Goal: Task Accomplishment & Management: Complete application form

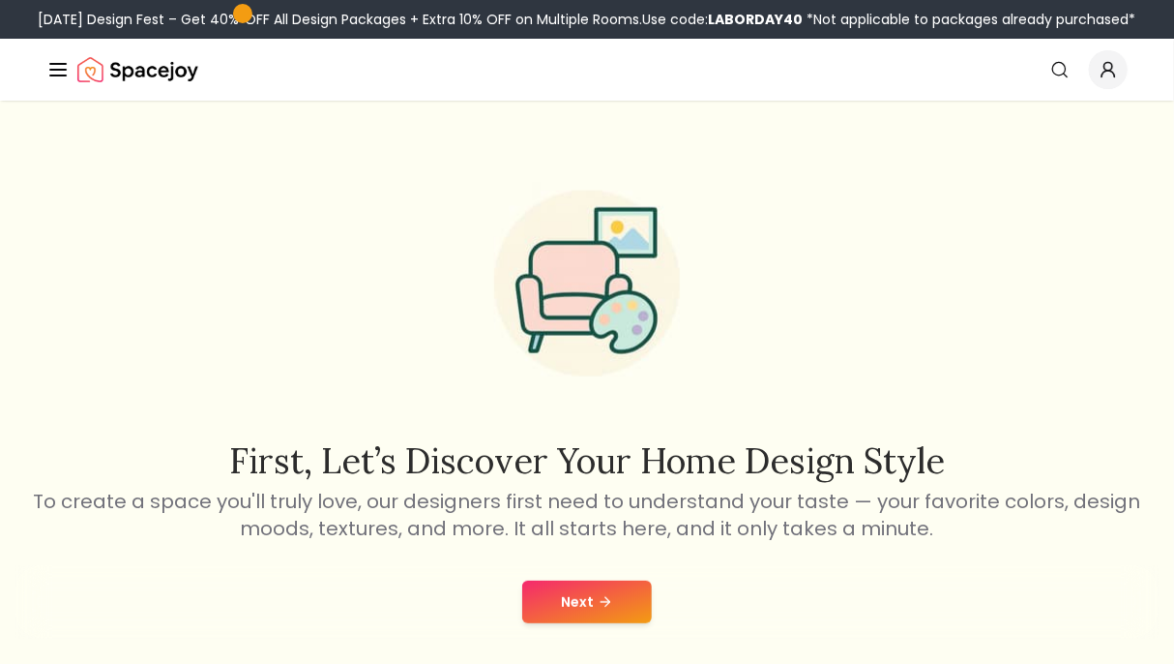
click at [562, 611] on button "Next" at bounding box center [587, 601] width 130 height 43
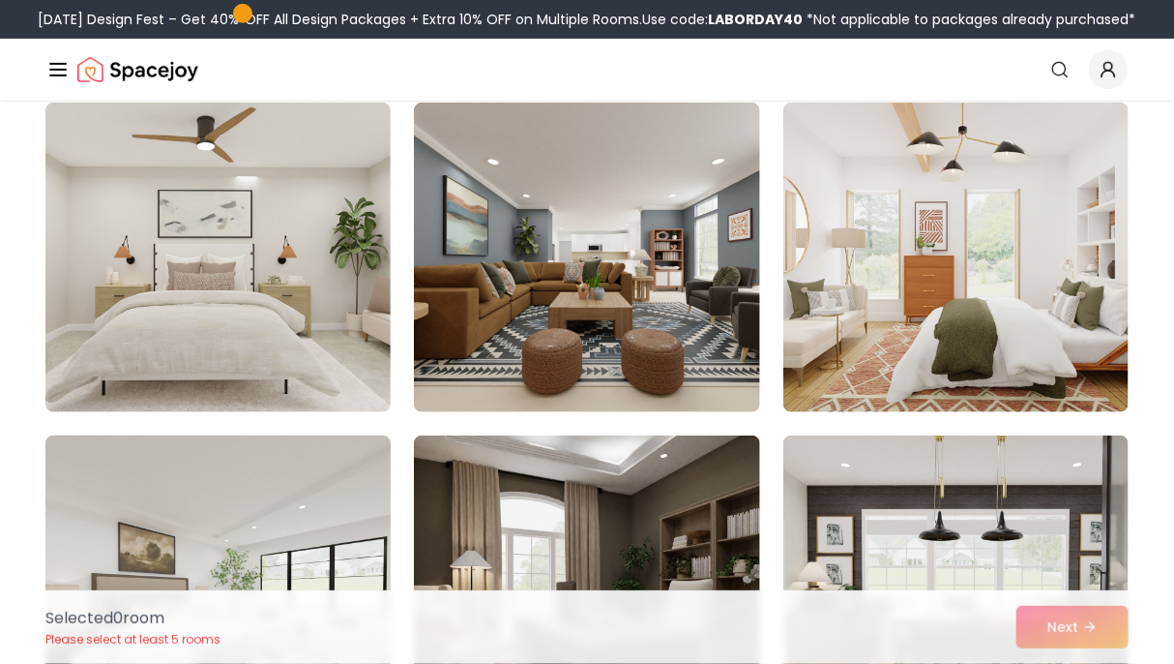
scroll to position [494, 0]
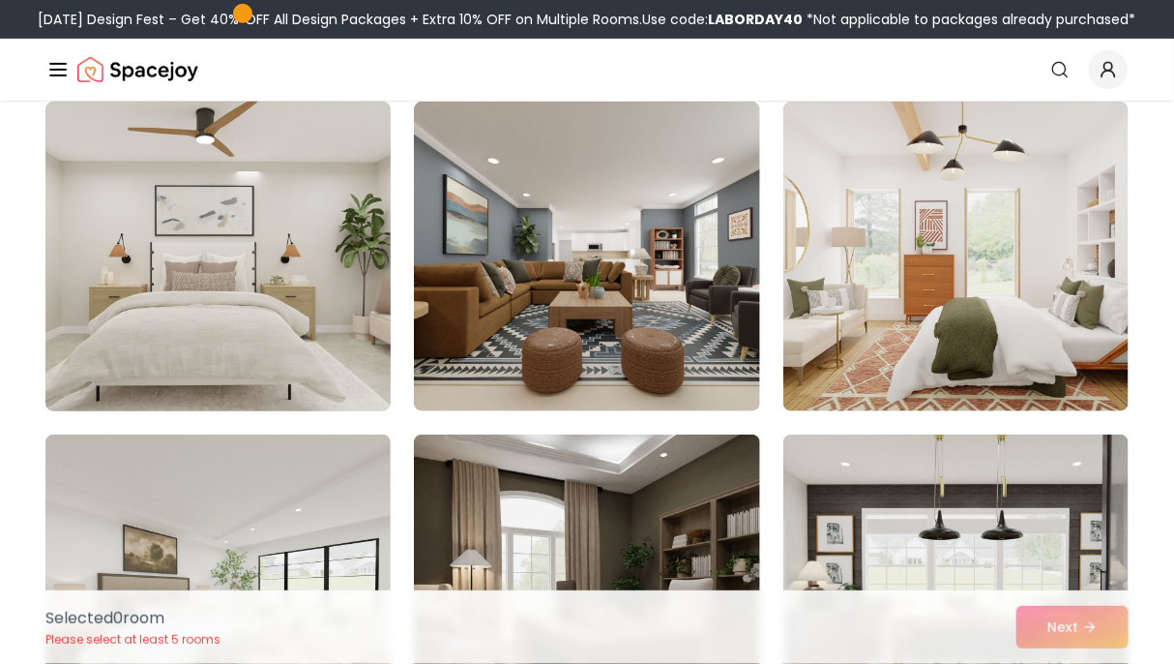
click at [264, 325] on img at bounding box center [218, 256] width 363 height 325
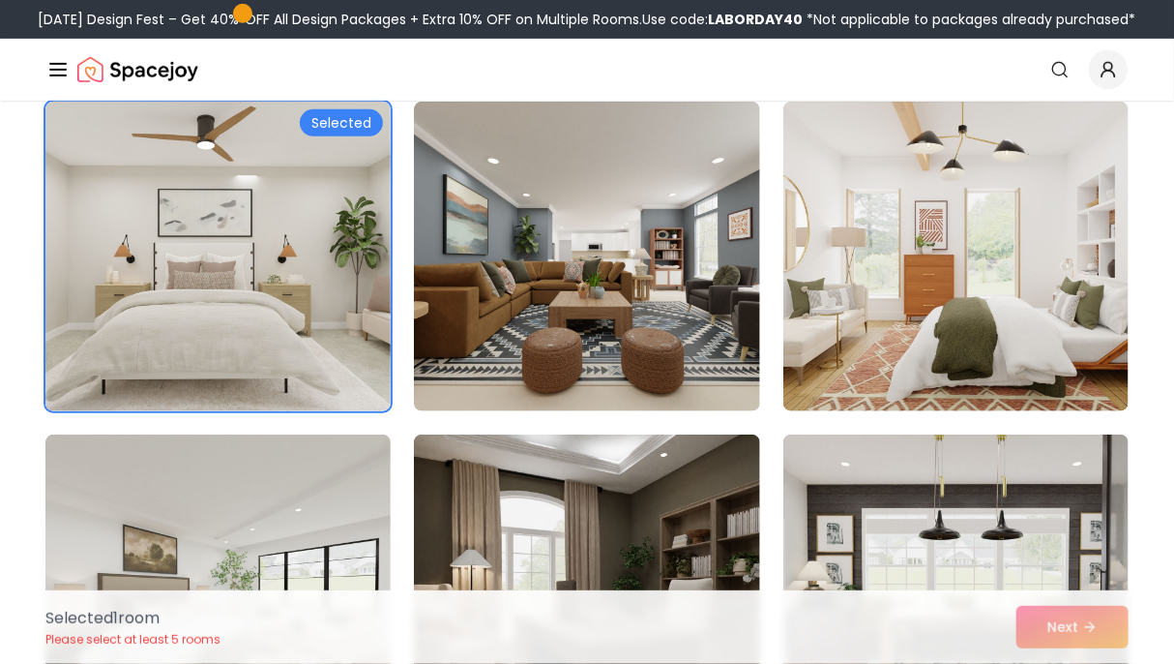
click at [1106, 632] on div "Selected 1 room Please select at least 5 rooms Next" at bounding box center [587, 627] width 1114 height 74
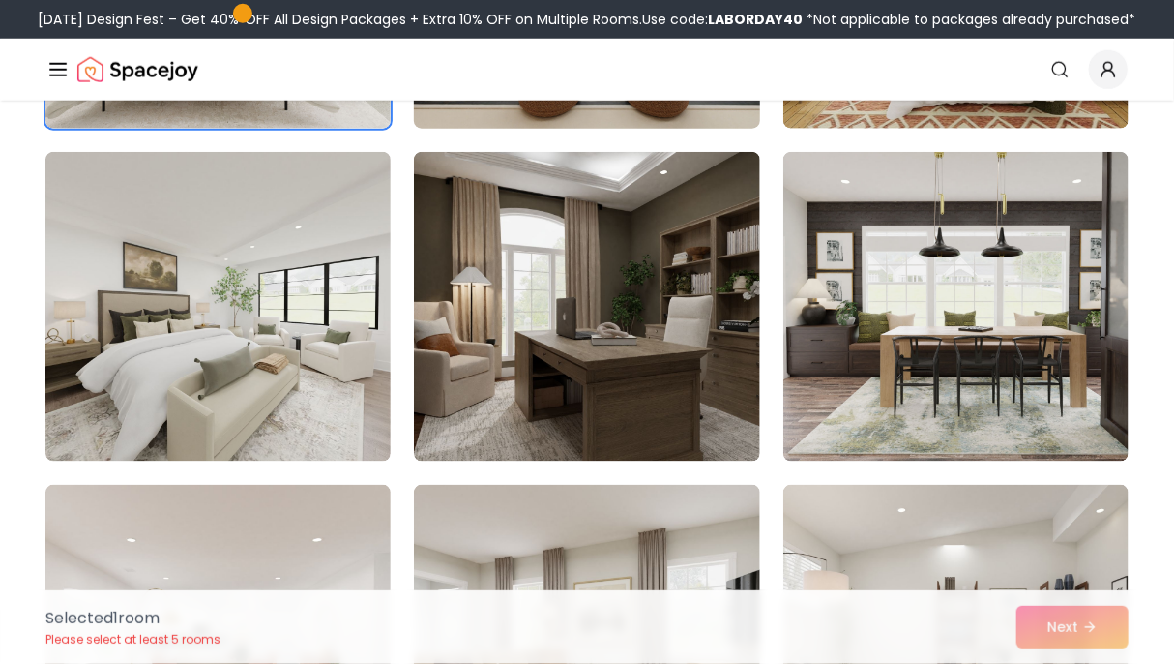
scroll to position [778, 0]
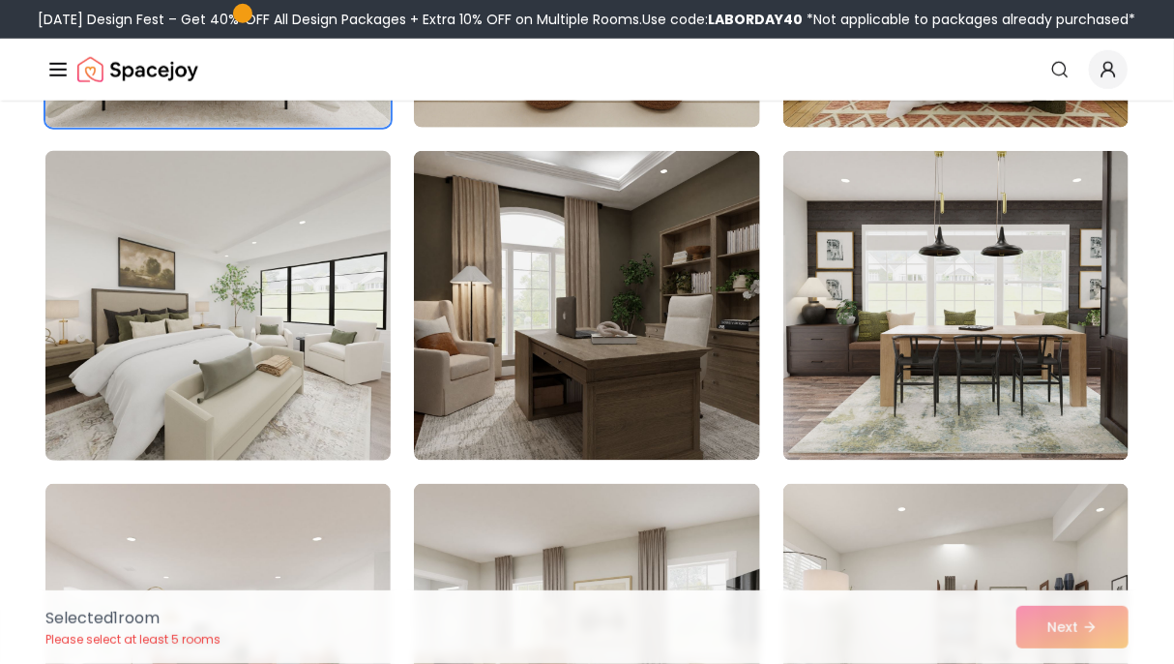
click at [334, 318] on img at bounding box center [218, 305] width 363 height 325
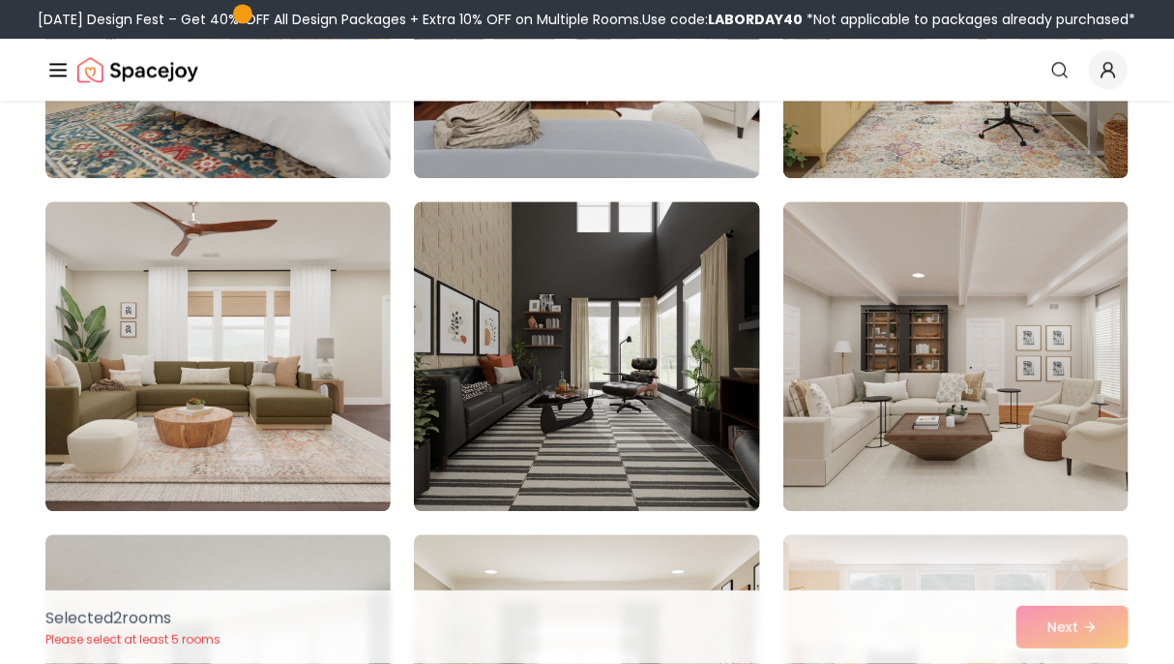
scroll to position [1725, 0]
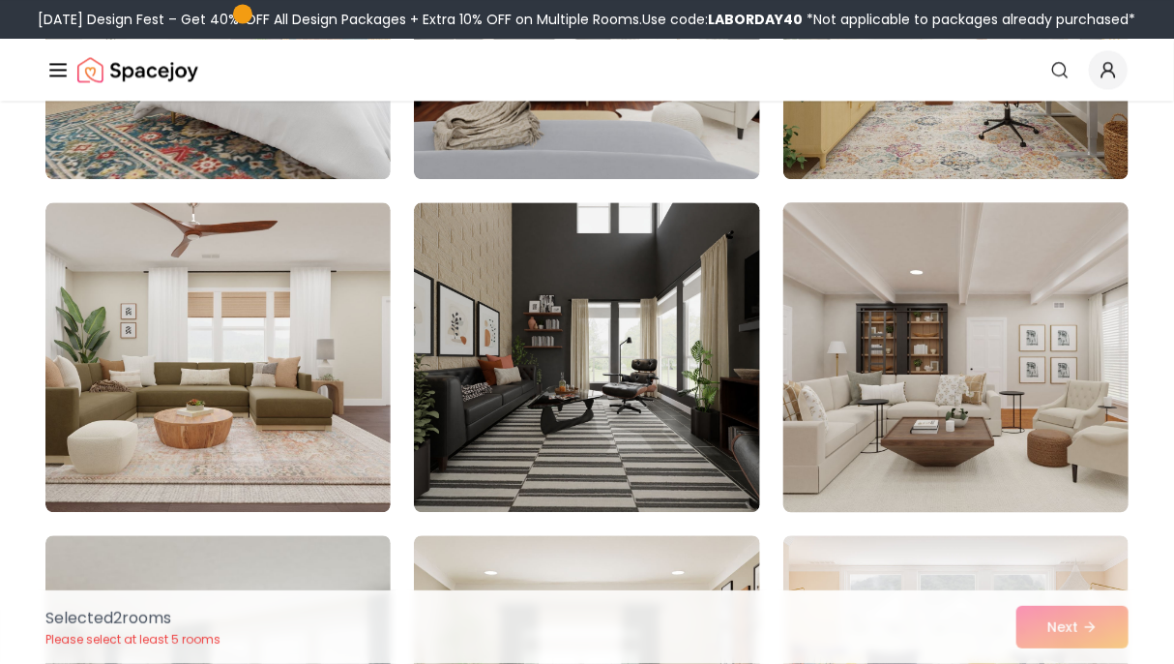
click at [874, 306] on img at bounding box center [956, 356] width 363 height 325
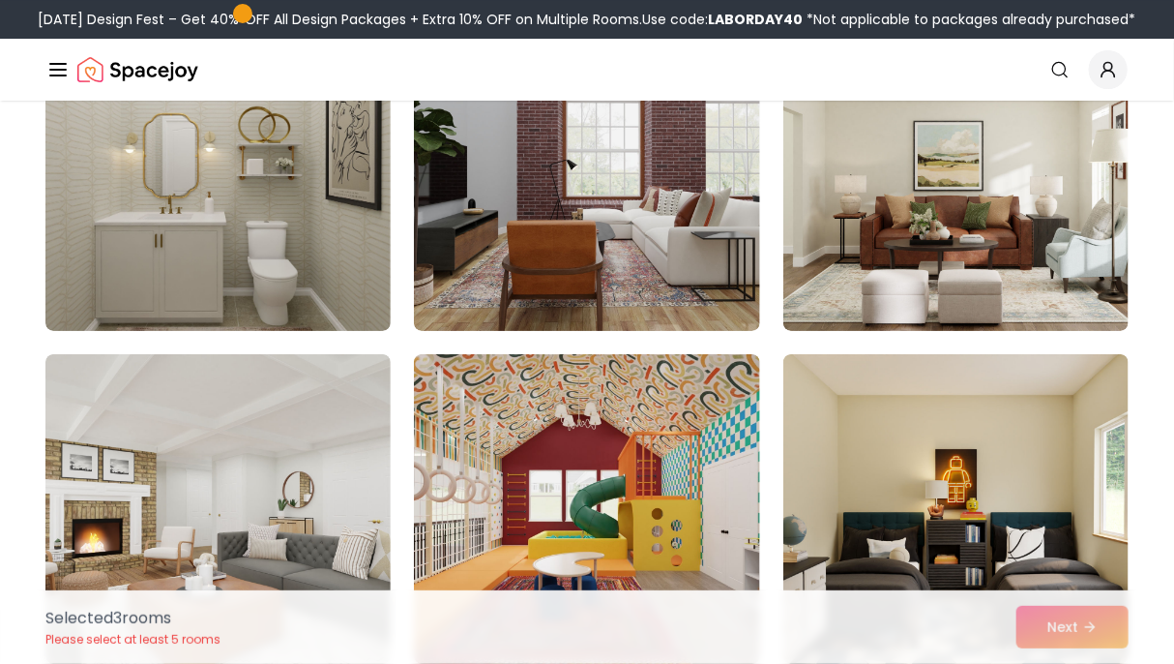
scroll to position [2905, 0]
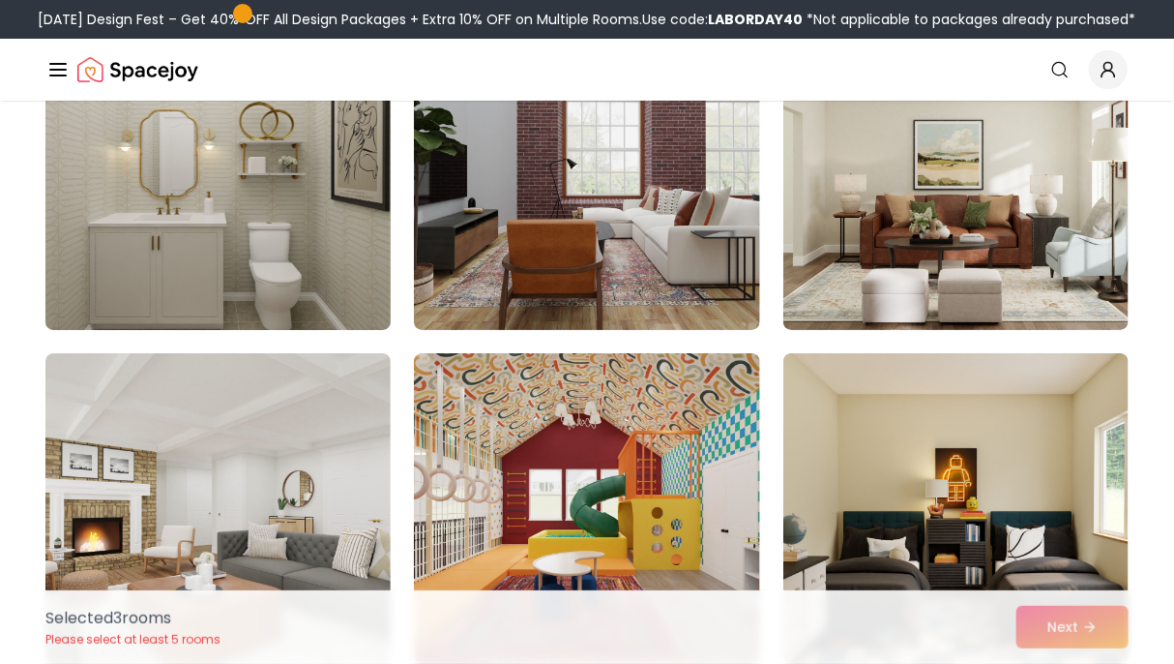
click at [205, 262] on img at bounding box center [218, 175] width 363 height 325
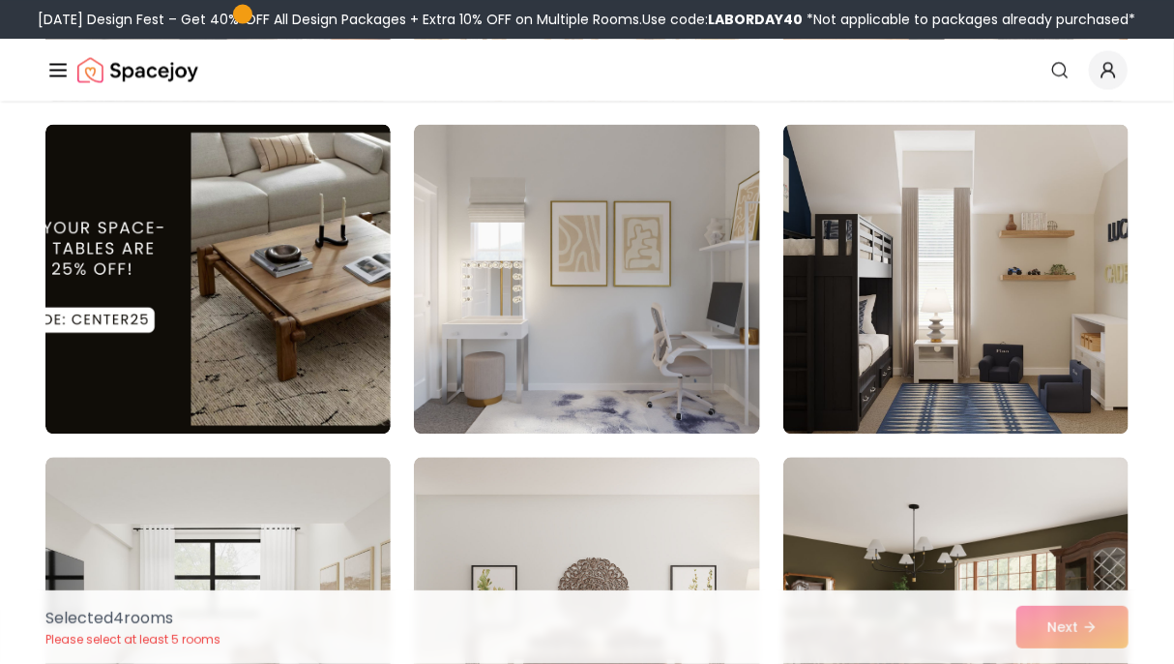
scroll to position [4464, 0]
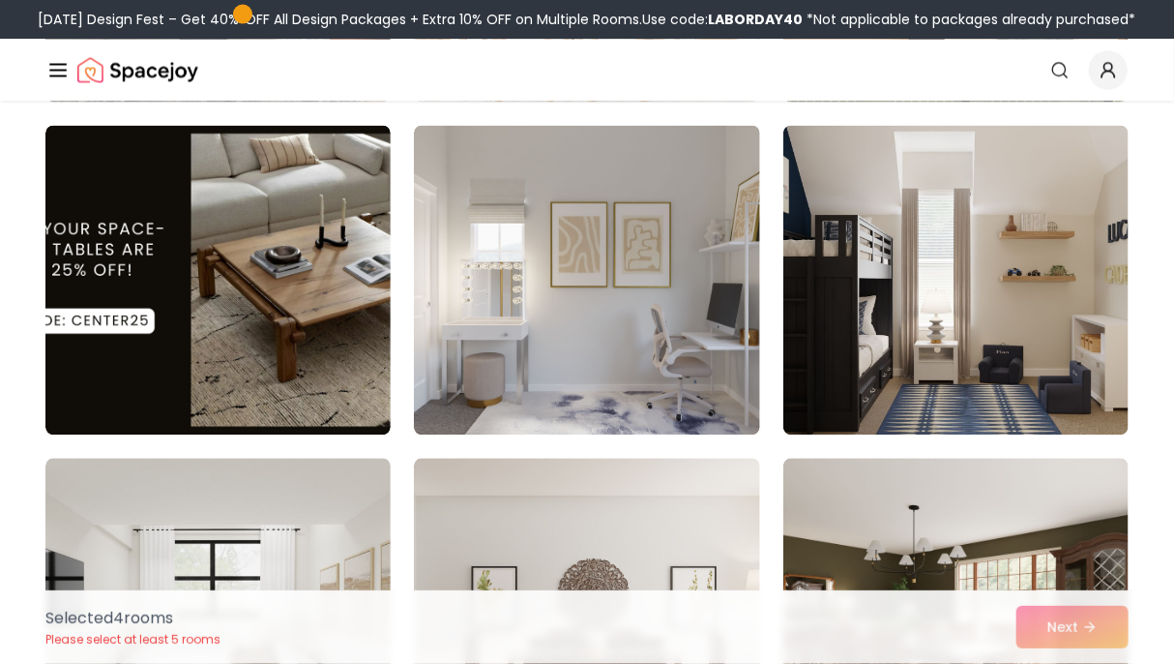
click at [589, 276] on img at bounding box center [586, 280] width 345 height 310
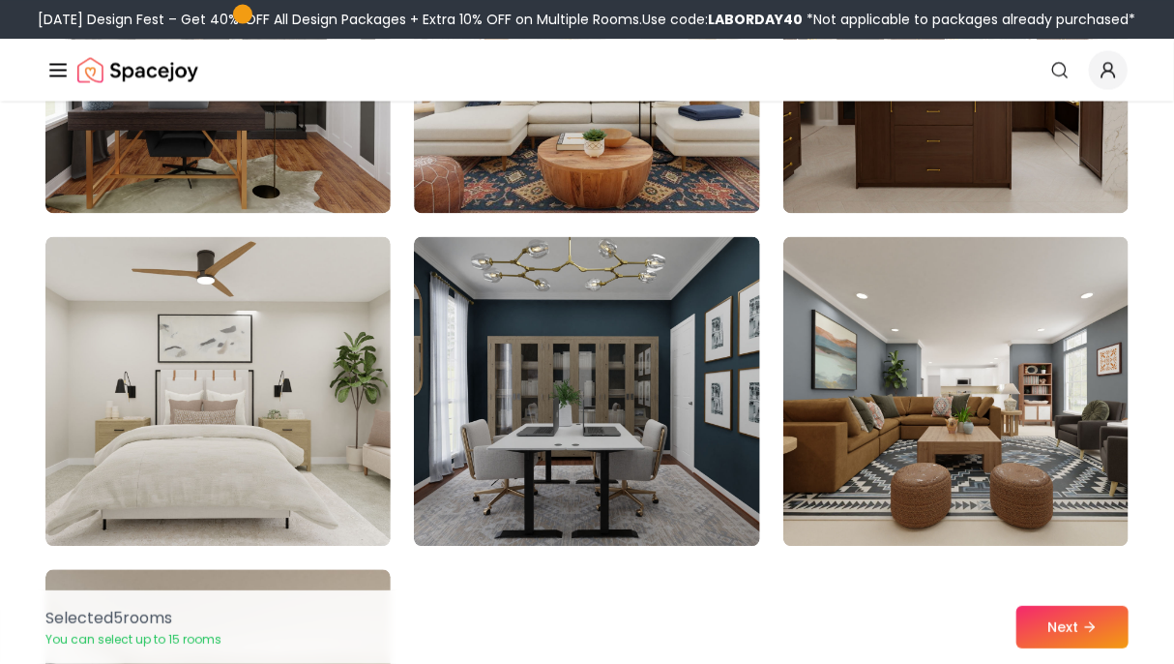
scroll to position [7416, 0]
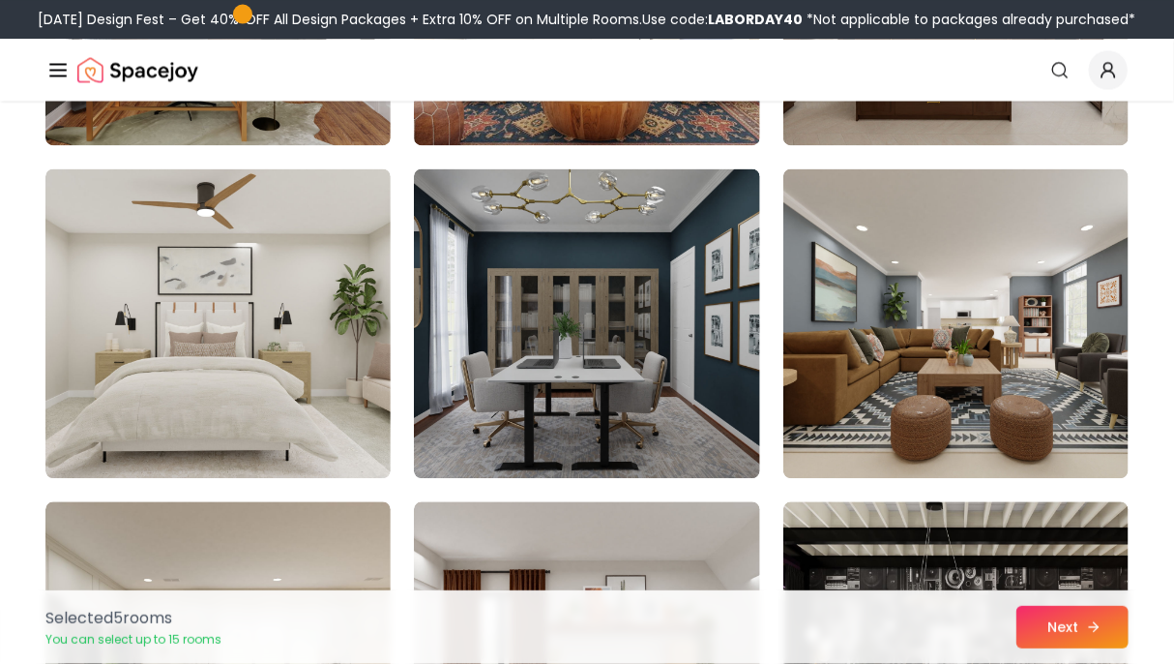
click at [1046, 618] on button "Next" at bounding box center [1073, 627] width 112 height 43
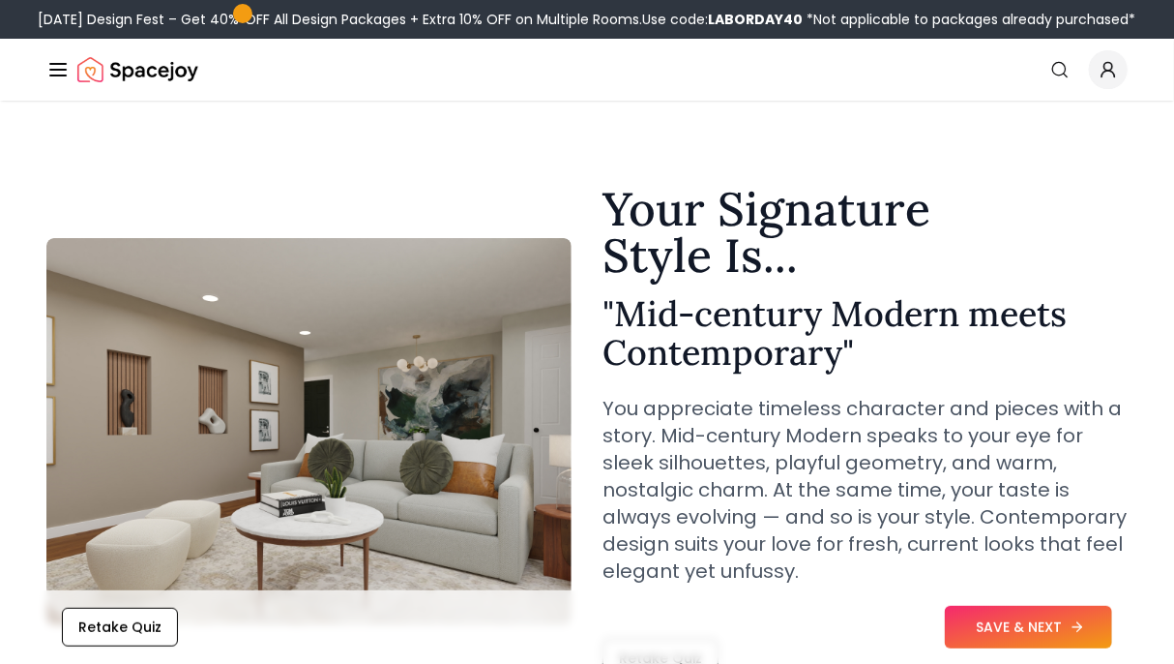
click at [1049, 639] on button "SAVE & NEXT" at bounding box center [1028, 627] width 167 height 43
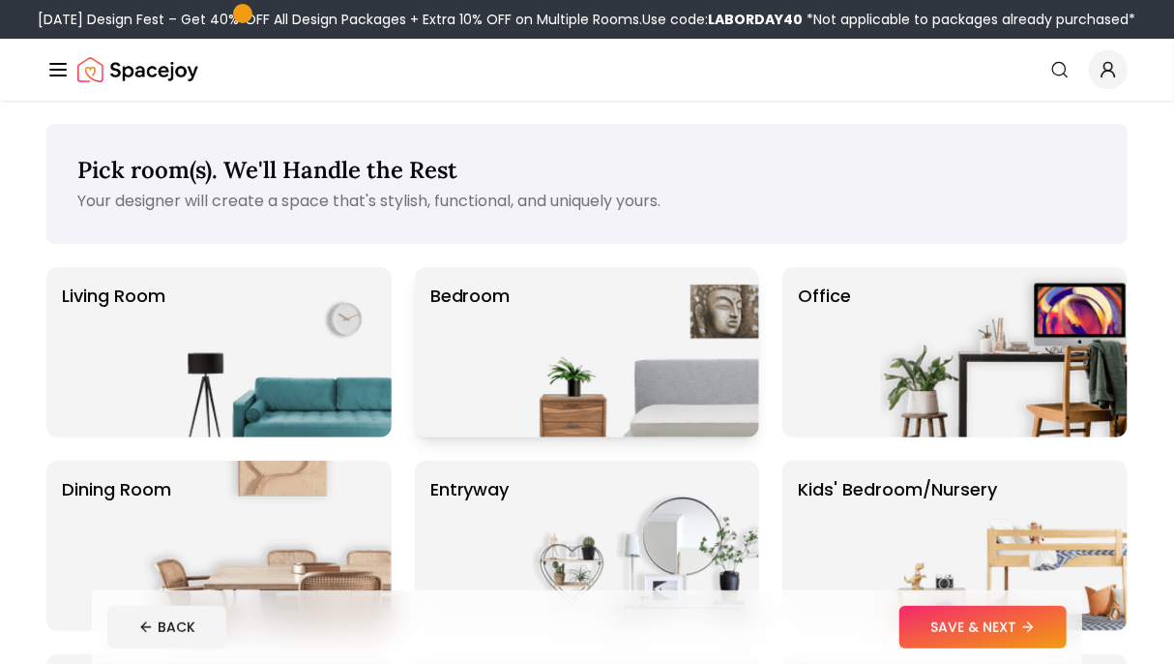
click at [628, 373] on img at bounding box center [636, 352] width 248 height 170
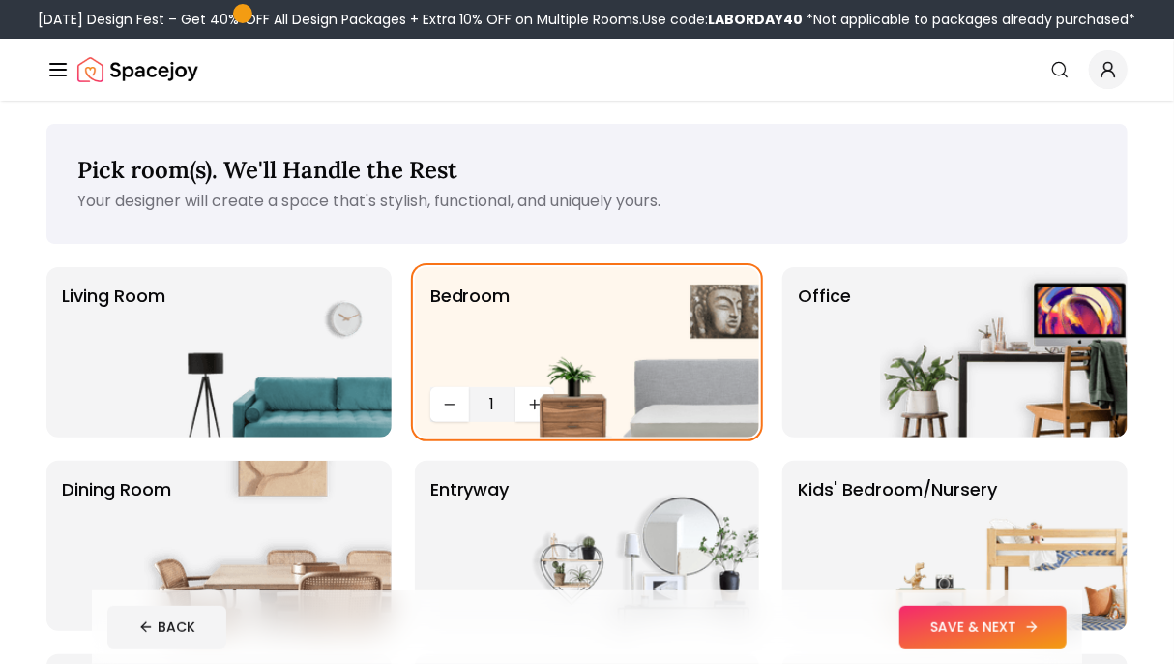
click at [975, 629] on button "SAVE & NEXT" at bounding box center [983, 627] width 167 height 43
